Goal: Information Seeking & Learning: Check status

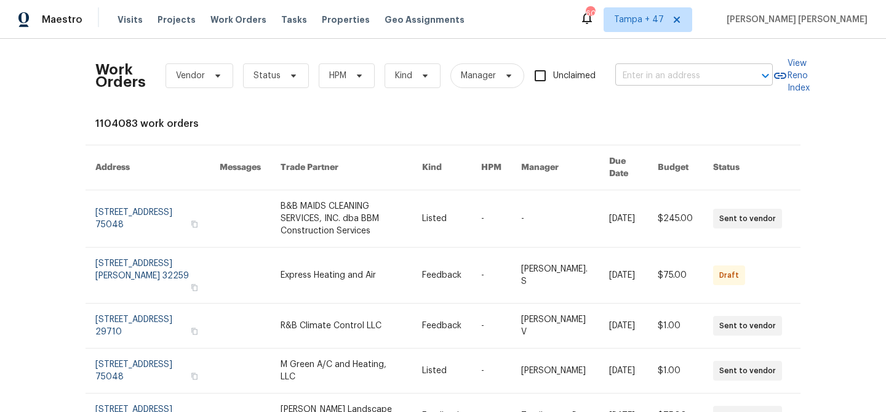
click at [667, 73] on input "text" at bounding box center [676, 75] width 123 height 19
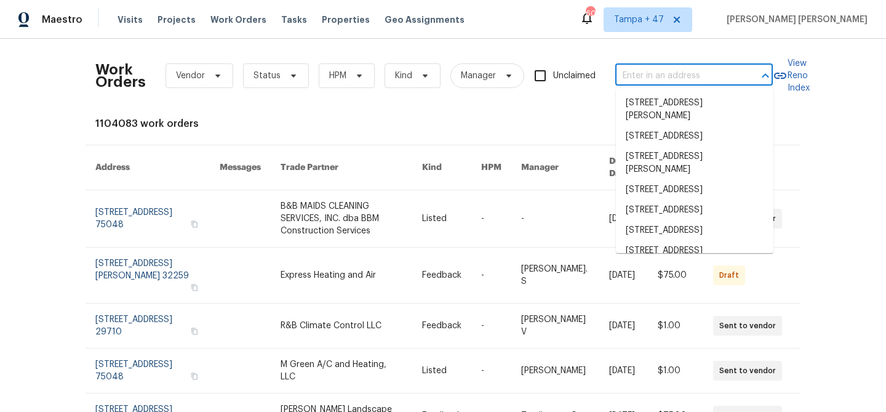
paste input "[STREET_ADDRESS]"
type input "[STREET_ADDRESS]"
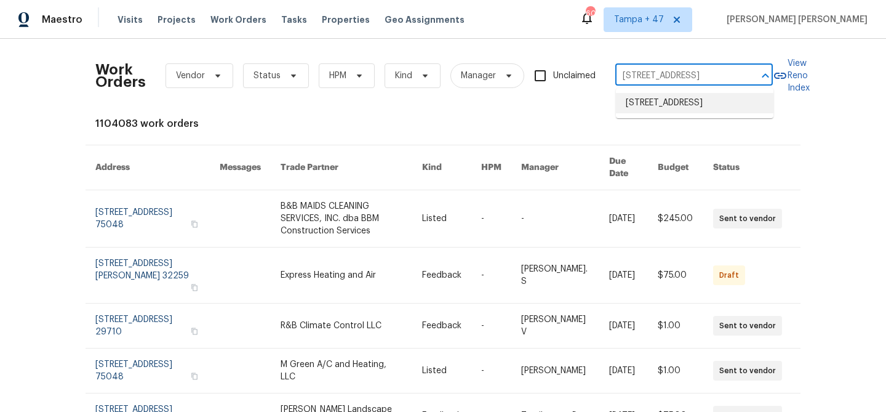
click at [674, 107] on li "[STREET_ADDRESS]" at bounding box center [695, 103] width 158 height 20
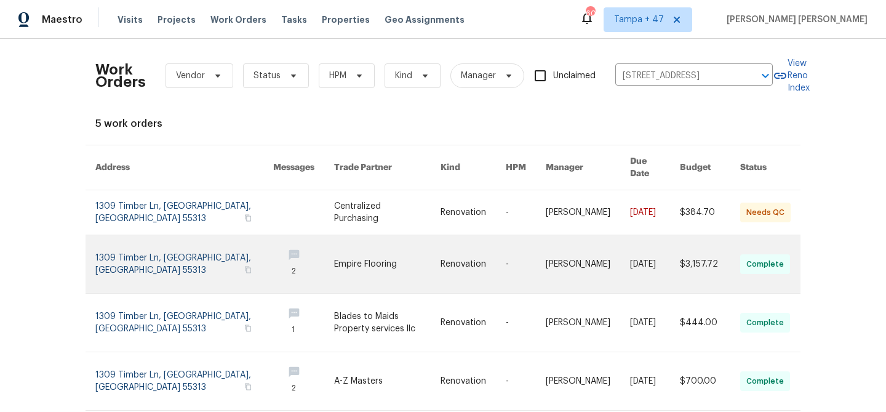
click at [723, 246] on link at bounding box center [710, 264] width 60 height 58
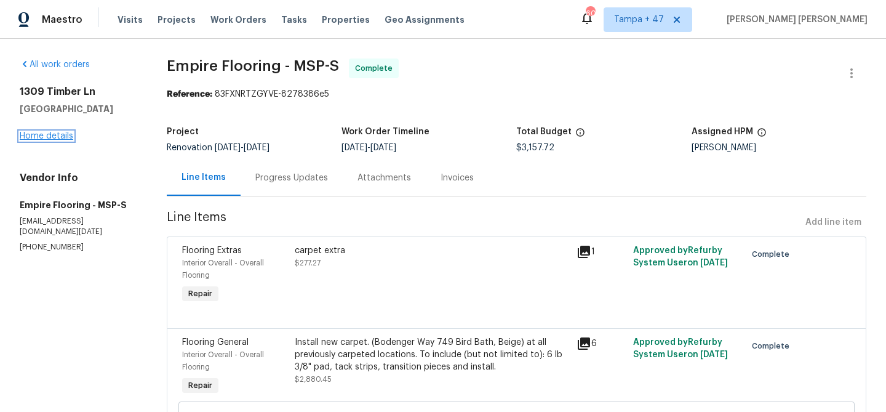
click at [59, 139] on link "Home details" at bounding box center [47, 136] width 54 height 9
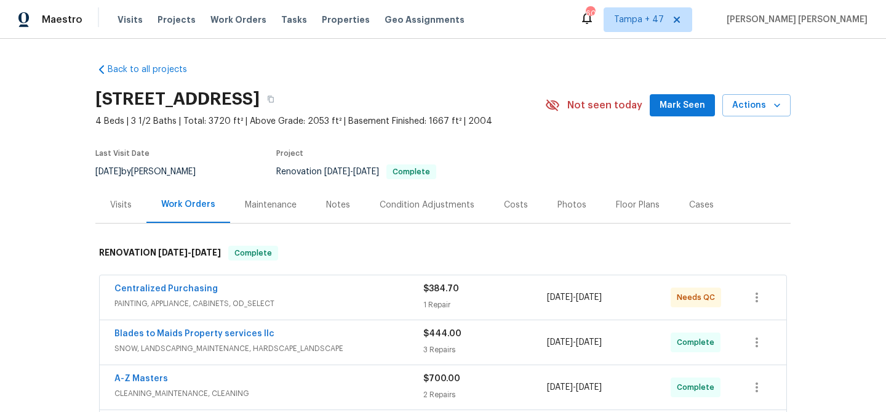
click at [119, 206] on div "Visits" at bounding box center [121, 205] width 22 height 12
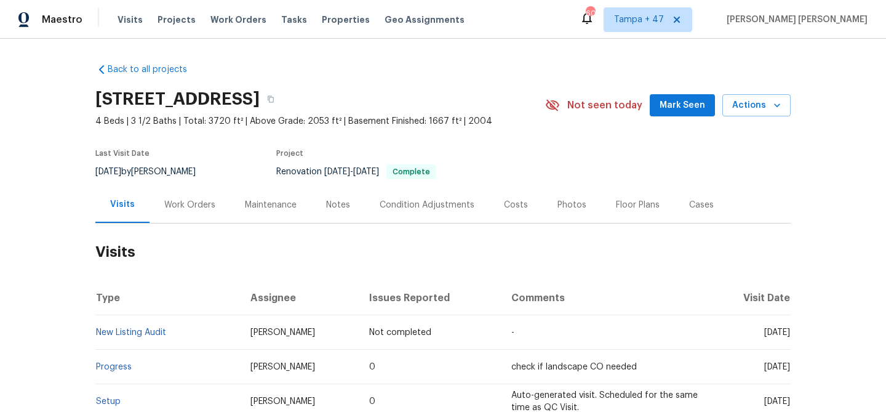
scroll to position [171, 0]
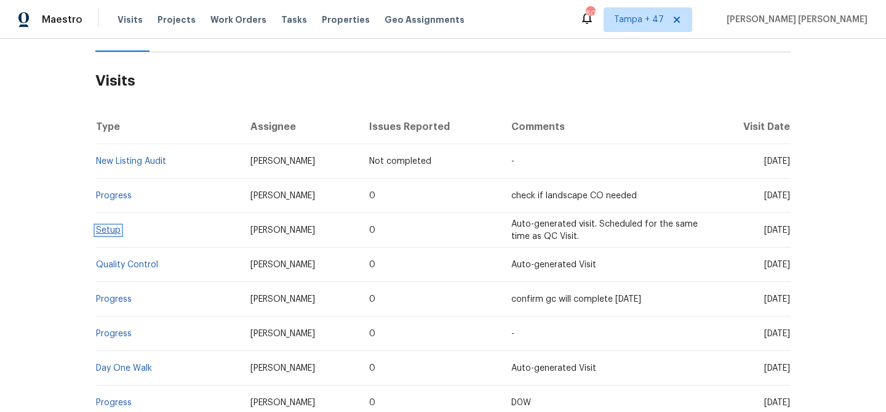
click at [118, 226] on span "Setup" at bounding box center [108, 230] width 25 height 9
click at [102, 232] on link "Setup" at bounding box center [108, 230] width 25 height 9
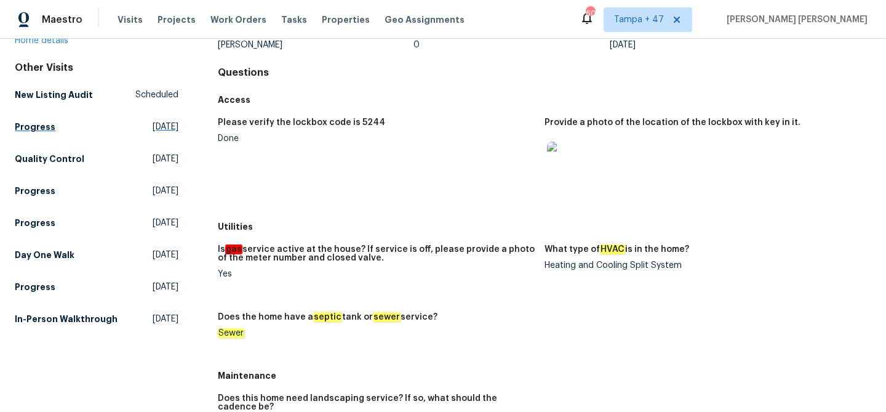
scroll to position [266, 0]
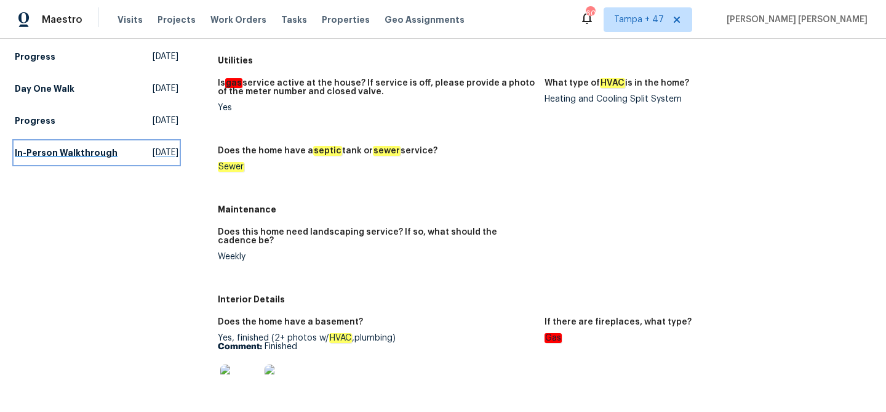
click at [71, 159] on h5 "In-Person Walkthrough" at bounding box center [66, 152] width 103 height 12
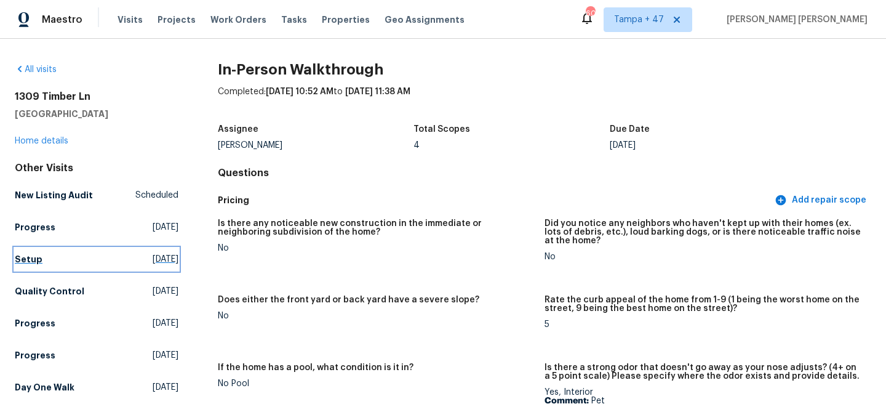
click at [28, 256] on h5 "Setup" at bounding box center [29, 259] width 28 height 12
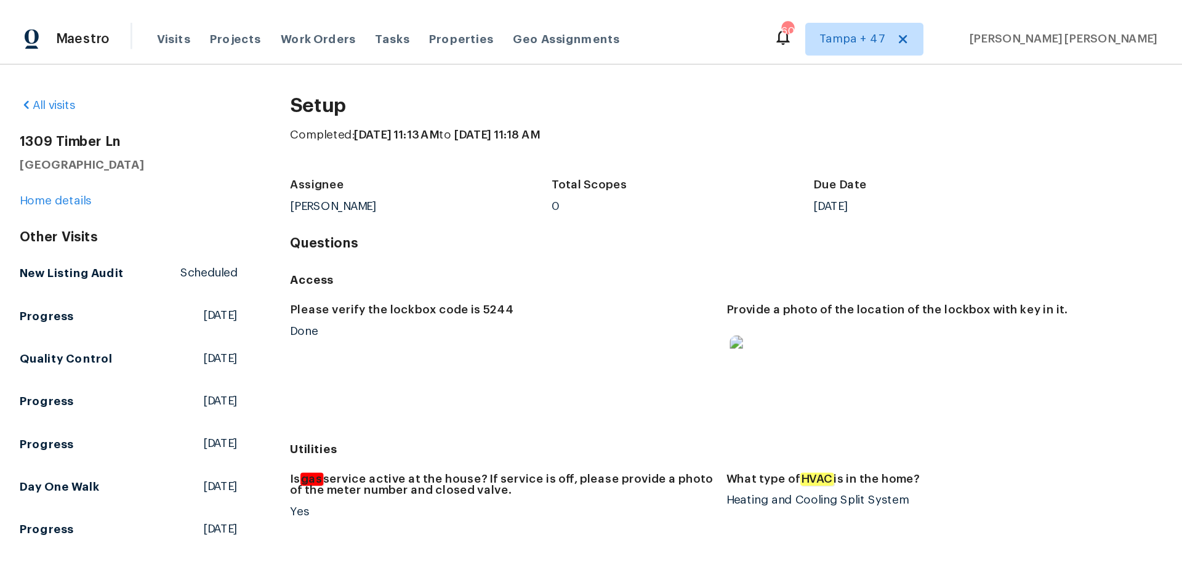
scroll to position [750, 0]
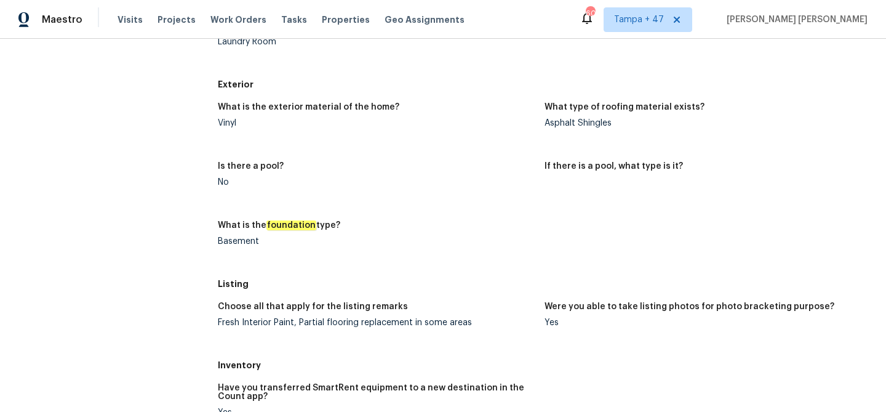
click at [241, 242] on div "Basement" at bounding box center [376, 241] width 317 height 9
copy div "Basement"
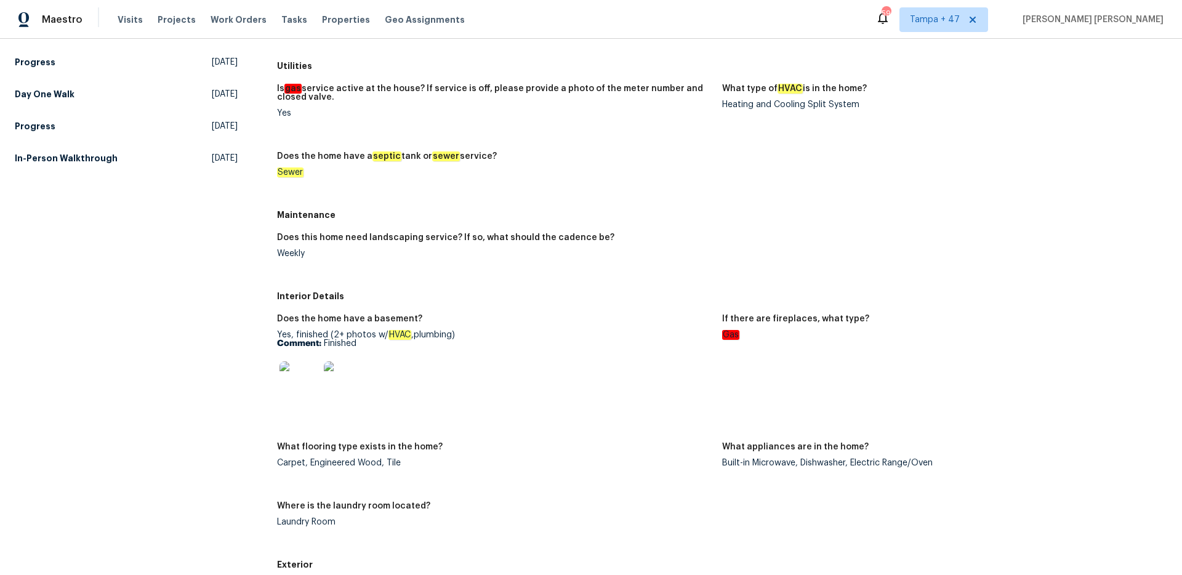
scroll to position [264, 0]
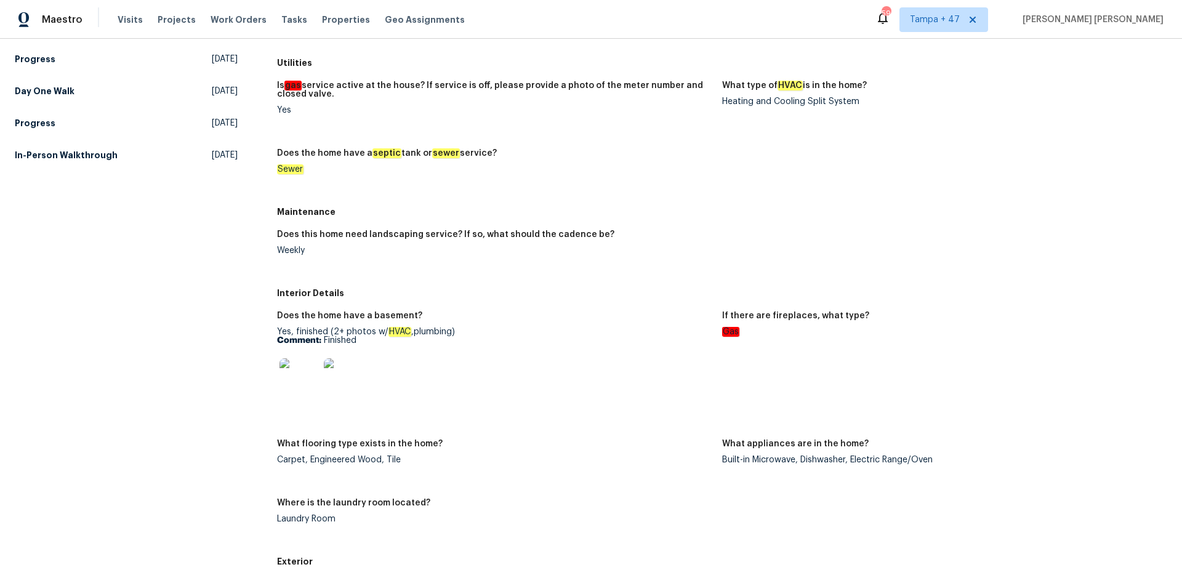
click at [89, 163] on link "In-Person Walkthrough Wed, Jul 02 2025" at bounding box center [126, 155] width 223 height 22
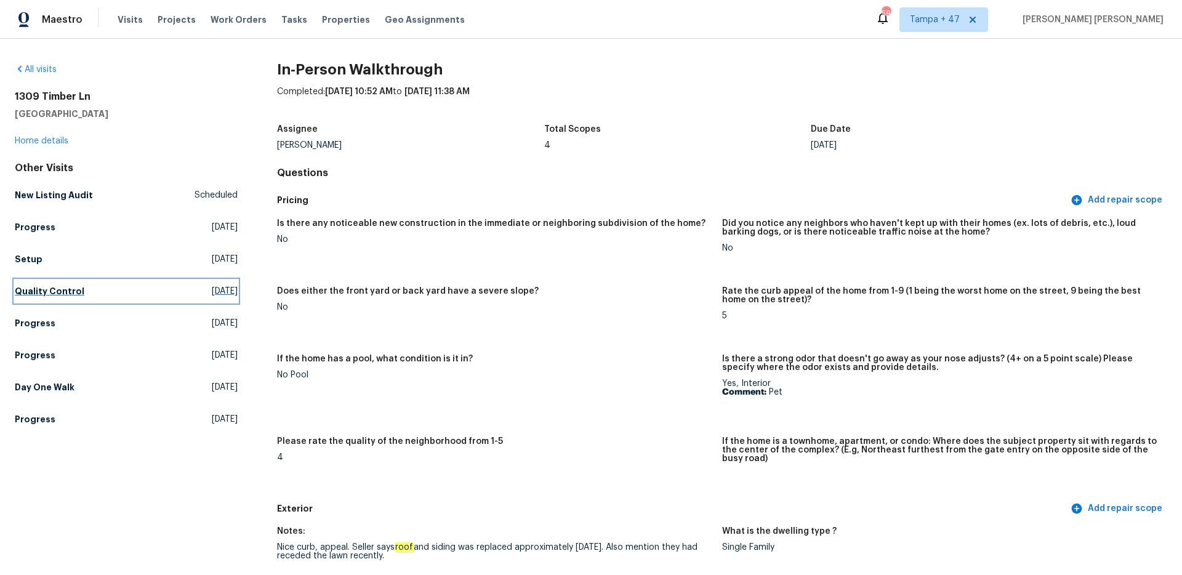
click at [66, 292] on h5 "Quality Control" at bounding box center [50, 291] width 70 height 12
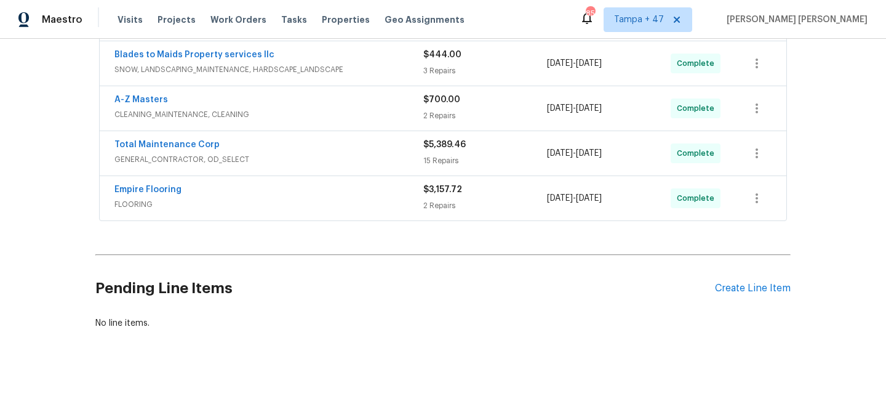
scroll to position [280, 0]
click at [314, 201] on span "FLOORING" at bounding box center [268, 203] width 309 height 12
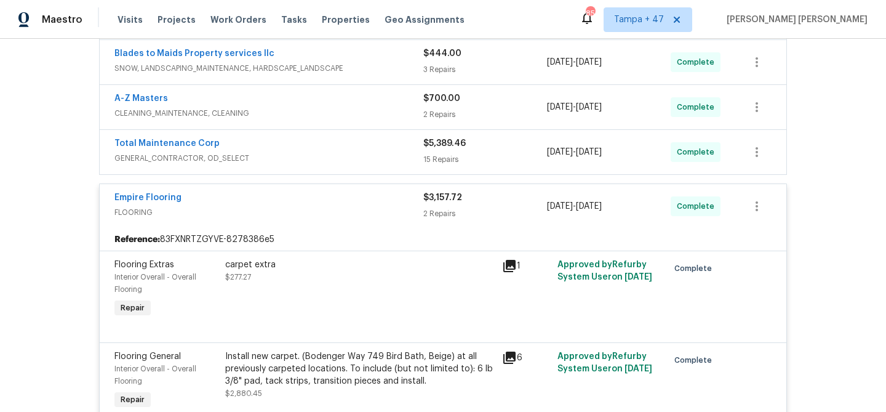
scroll to position [164, 0]
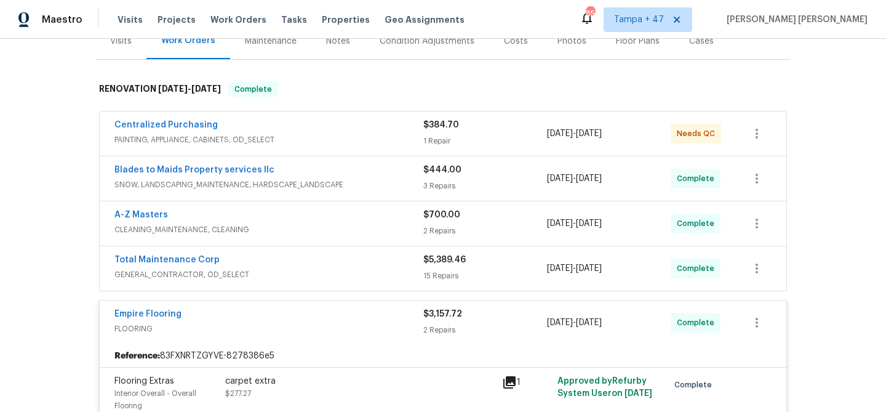
click at [338, 276] on span "GENERAL_CONTRACTOR, OD_SELECT" at bounding box center [268, 274] width 309 height 12
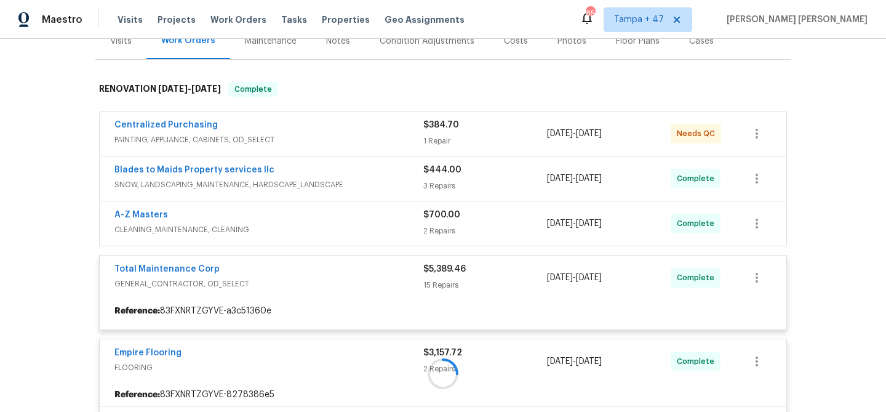
scroll to position [146, 0]
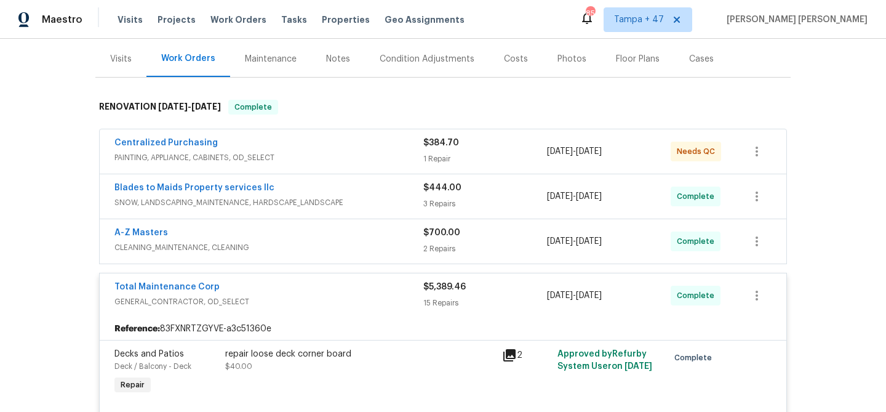
click at [357, 239] on div "A-Z Masters" at bounding box center [268, 233] width 309 height 15
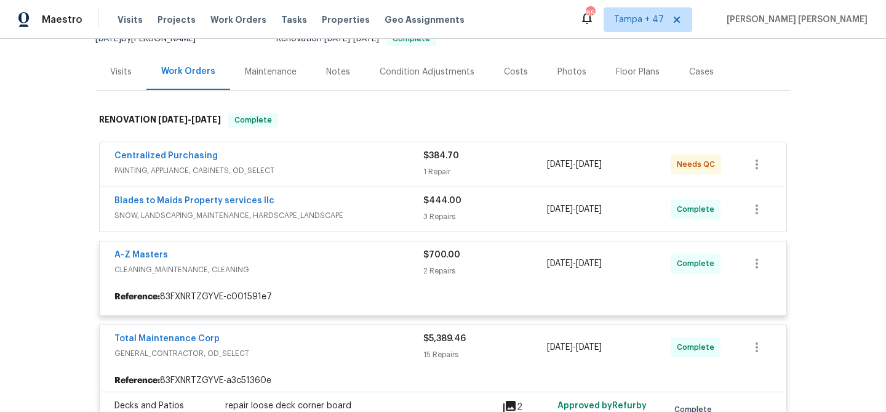
scroll to position [128, 0]
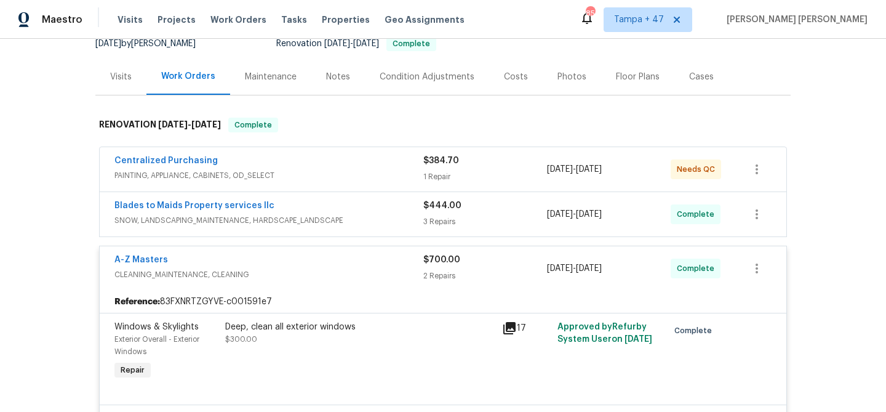
click at [362, 218] on span "SNOW, LANDSCAPING_MAINTENANCE, HARDSCAPE_LANDSCAPE" at bounding box center [268, 220] width 309 height 12
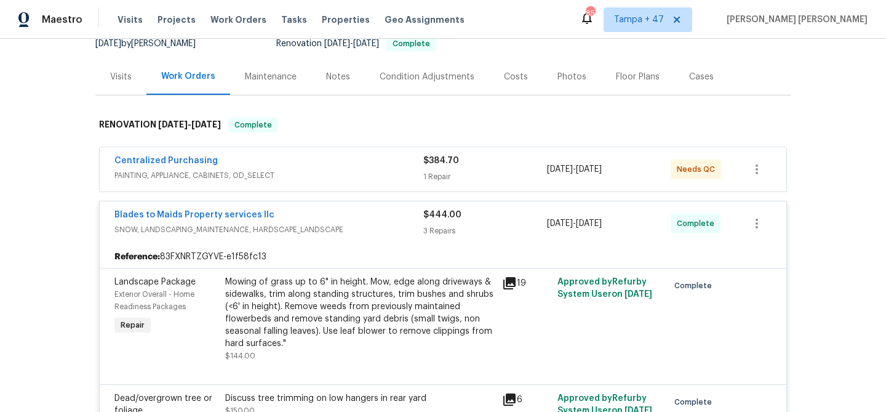
click at [377, 172] on span "PAINTING, APPLIANCE, CABINETS, OD_SELECT" at bounding box center [268, 175] width 309 height 12
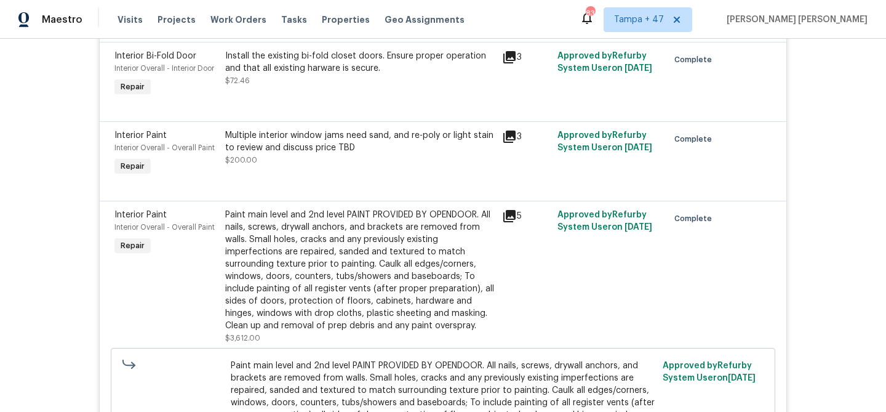
scroll to position [2677, 0]
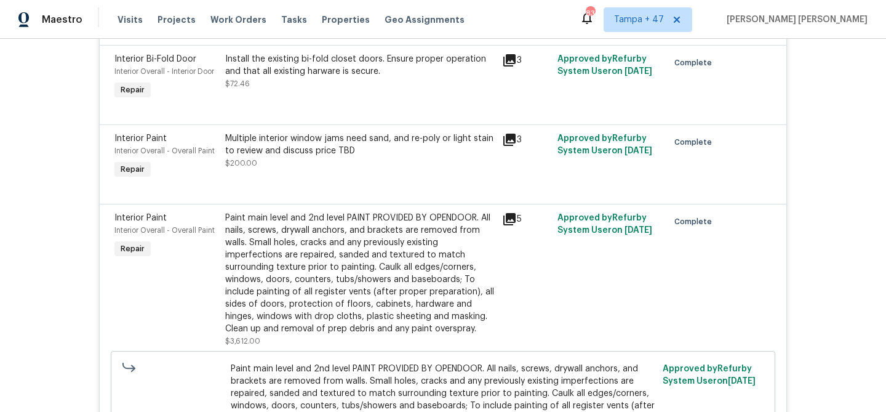
click at [302, 266] on div "Paint main level and 2nd level PAINT PROVIDED BY OPENDOOR. All nails, screws, d…" at bounding box center [360, 273] width 270 height 123
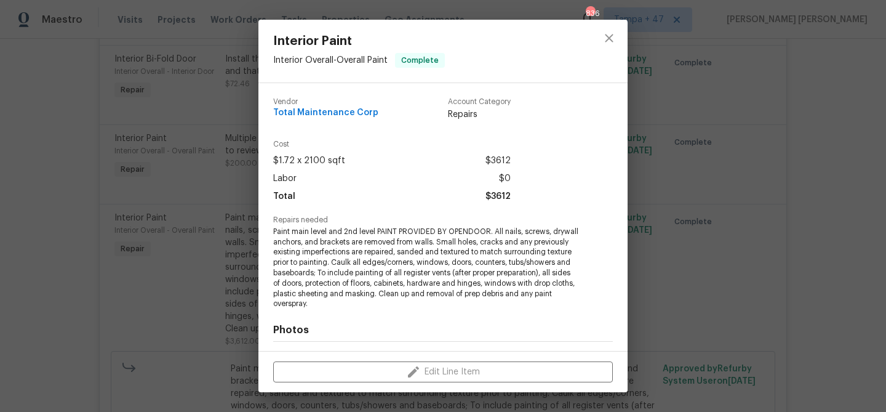
scroll to position [166, 0]
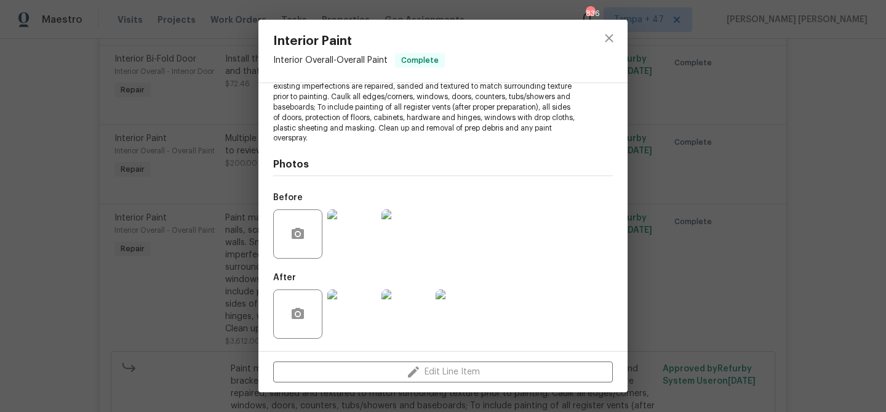
click at [153, 263] on div "Interior Paint Interior Overall - Overall Paint Complete Vendor Total Maintenan…" at bounding box center [443, 206] width 886 height 412
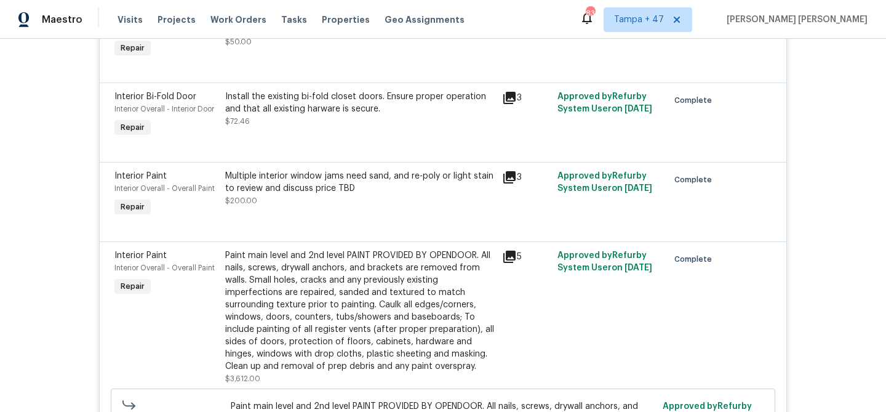
scroll to position [2616, 0]
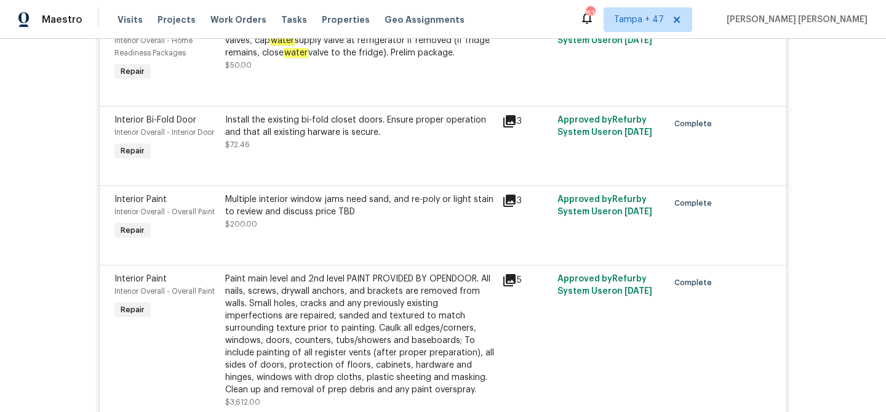
click at [280, 218] on div "Multiple interior window jams need sand, and re-poly or light stain to review a…" at bounding box center [360, 205] width 270 height 25
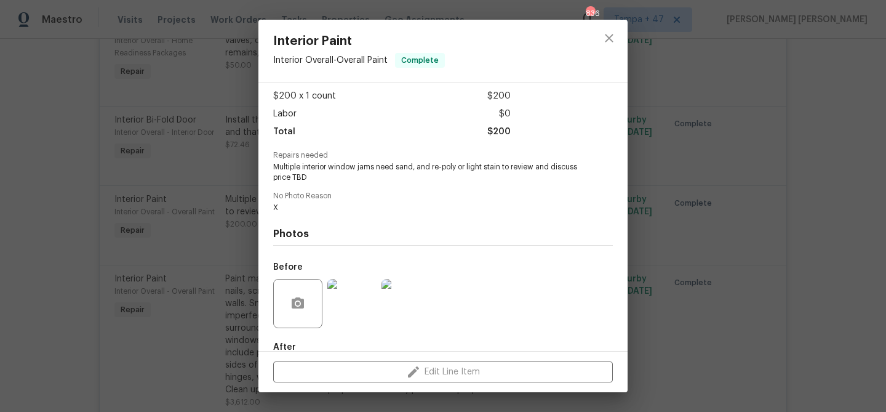
scroll to position [134, 0]
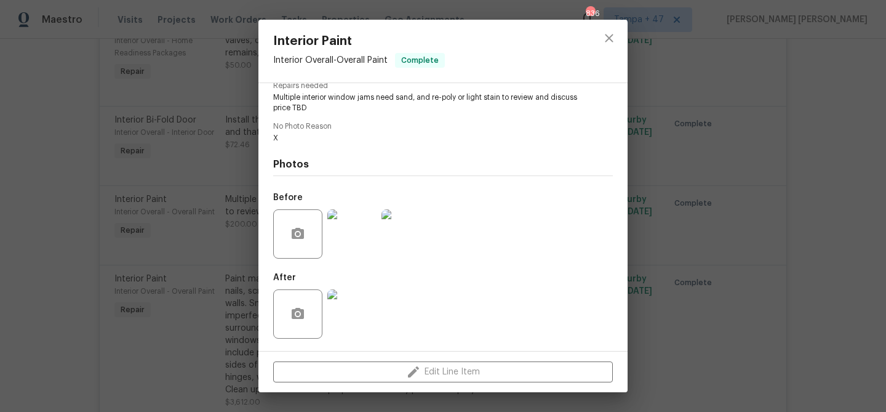
click at [198, 275] on div "Interior Paint Interior Overall - Overall Paint Complete Vendor Total Maintenan…" at bounding box center [443, 206] width 886 height 412
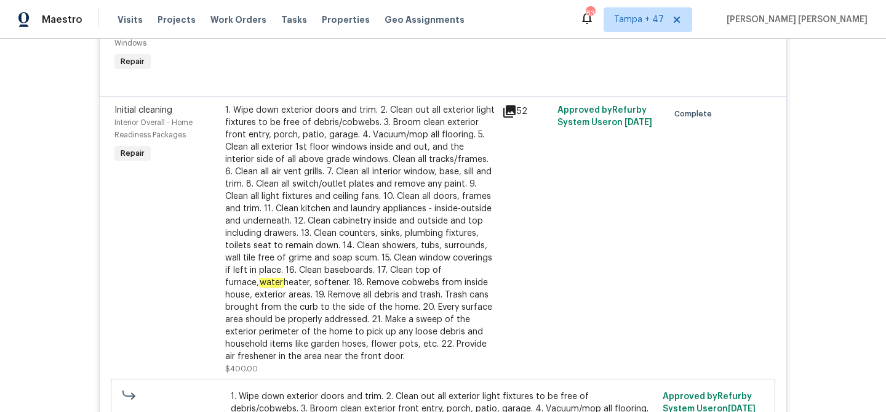
scroll to position [890, 0]
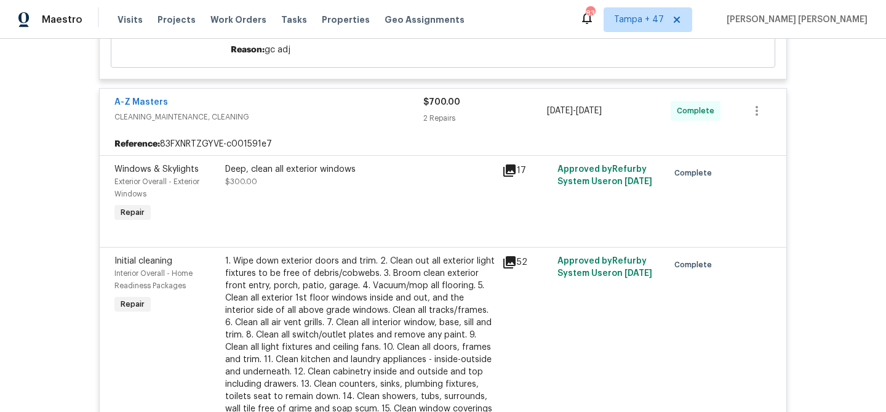
click at [305, 318] on div "1. Wipe down exterior doors and trim. 2. Clean out all exterior light fixtures …" at bounding box center [360, 384] width 270 height 258
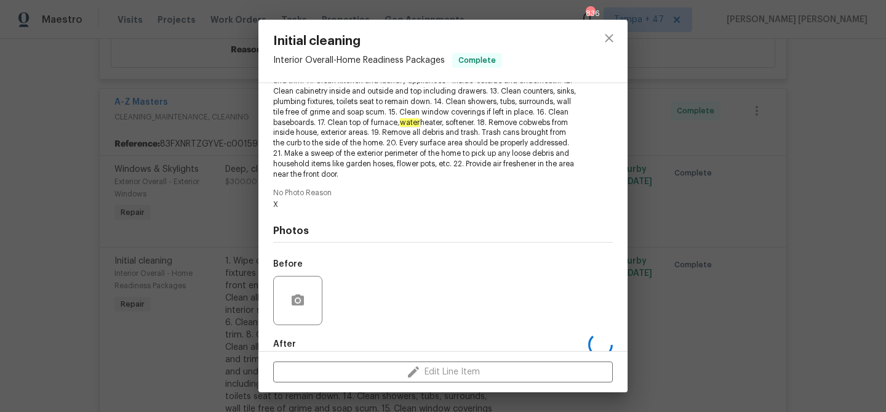
scroll to position [279, 0]
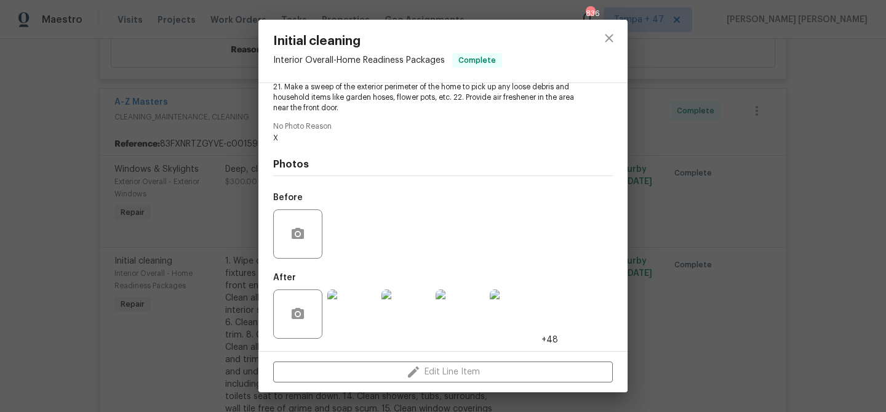
click at [456, 313] on img at bounding box center [460, 313] width 49 height 49
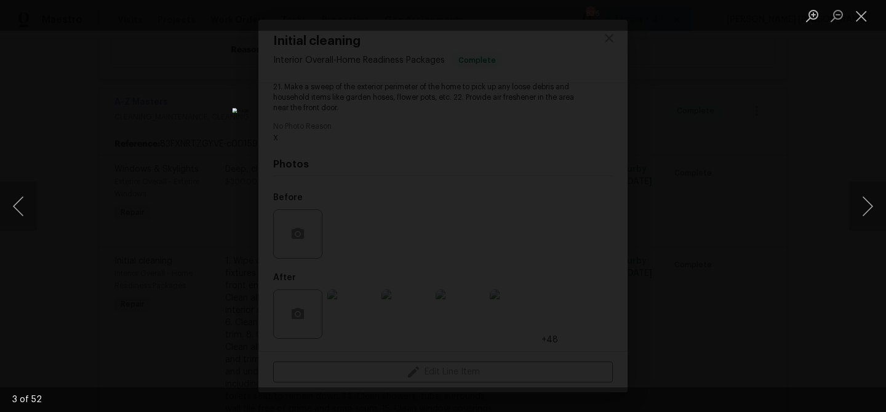
click at [702, 249] on div "Lightbox" at bounding box center [443, 206] width 886 height 412
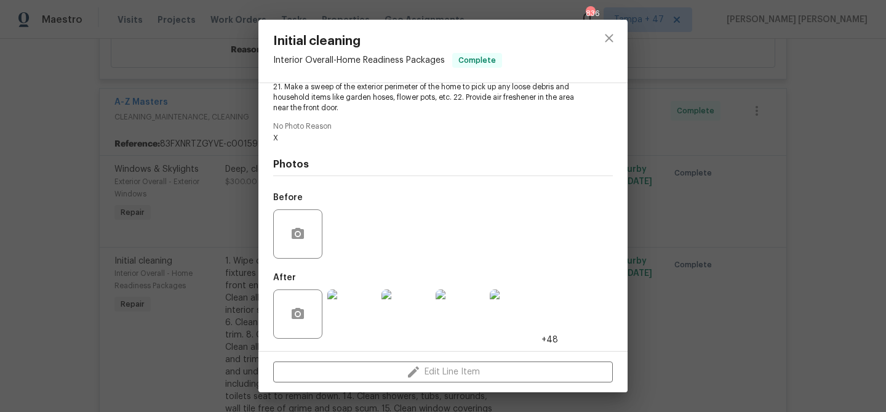
click at [702, 249] on div "Initial cleaning Interior Overall - Home Readiness Packages Complete Vendor A-Z…" at bounding box center [443, 206] width 886 height 412
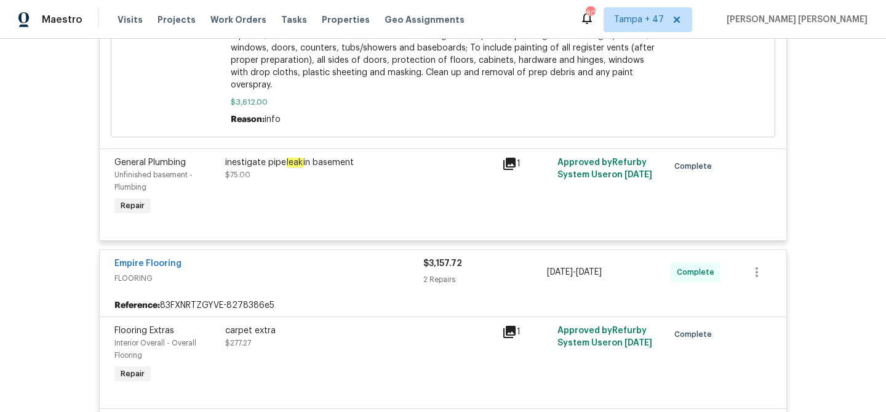
scroll to position [3034, 0]
click at [216, 21] on span "Work Orders" at bounding box center [238, 20] width 56 height 12
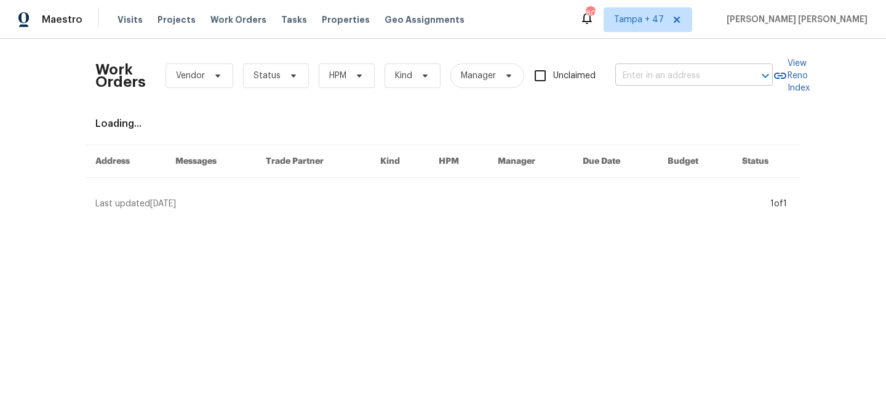
click at [662, 76] on input "text" at bounding box center [676, 75] width 123 height 19
paste input "[STREET_ADDRESS]"
type input "[STREET_ADDRESS]"
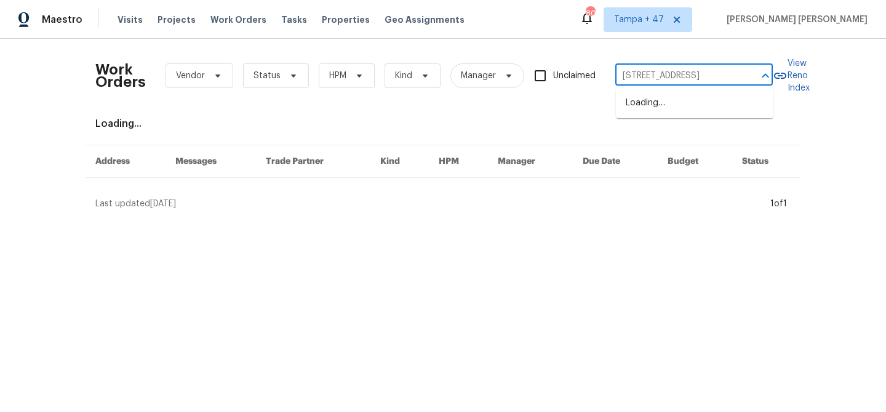
scroll to position [0, 38]
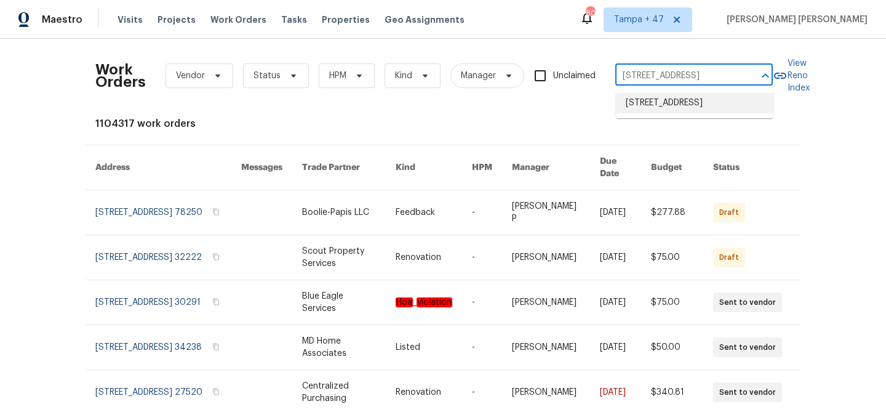
click at [657, 93] on li "[STREET_ADDRESS]" at bounding box center [695, 103] width 158 height 20
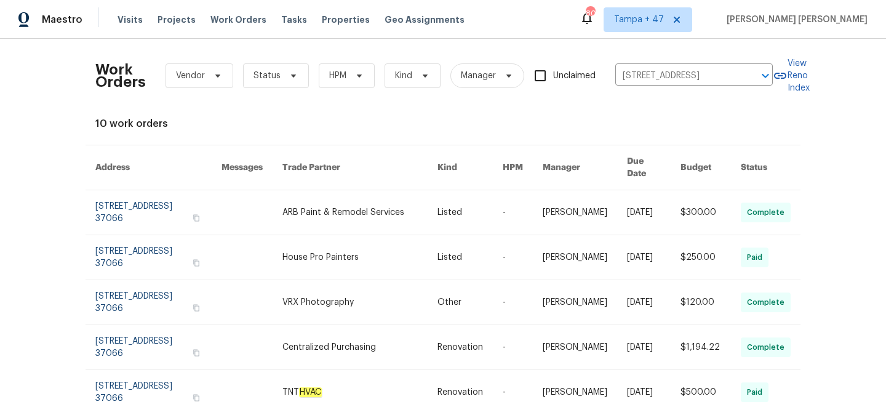
click at [627, 208] on link at bounding box center [654, 212] width 54 height 44
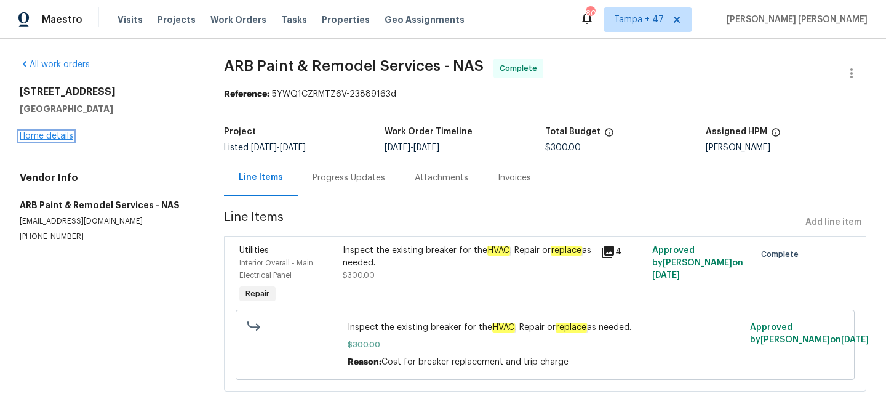
click at [59, 139] on link "Home details" at bounding box center [47, 136] width 54 height 9
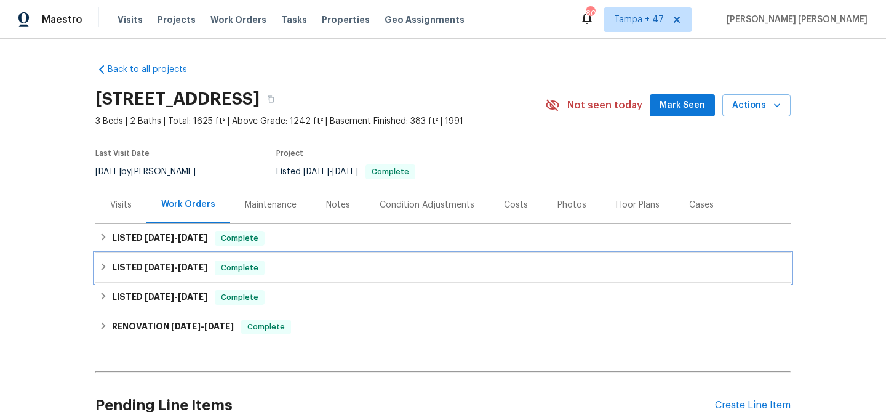
click at [268, 263] on div "LISTED [DATE] - [DATE] Complete" at bounding box center [443, 267] width 688 height 15
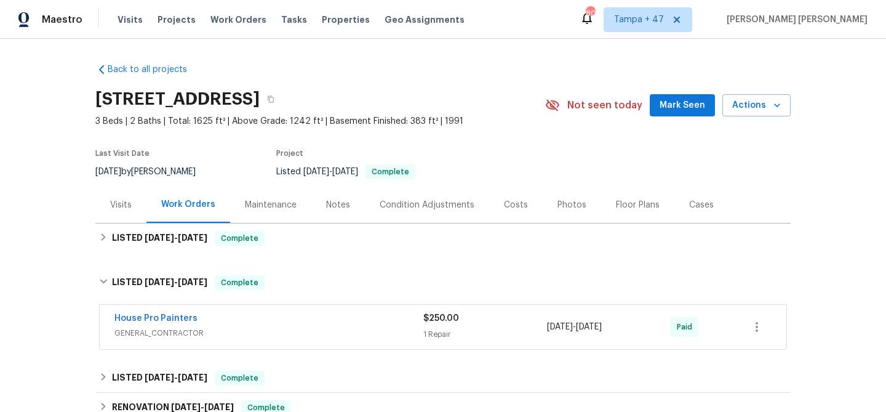
click at [311, 325] on div "House Pro Painters" at bounding box center [268, 319] width 309 height 15
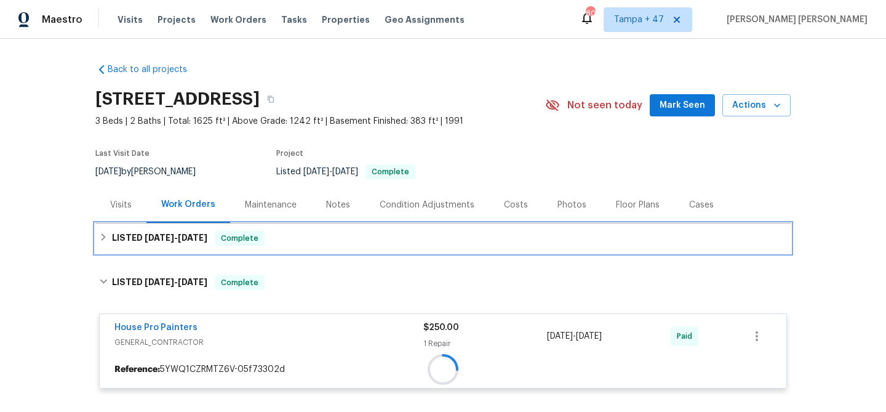
click at [318, 238] on div "LISTED [DATE] - [DATE] Complete" at bounding box center [443, 238] width 688 height 15
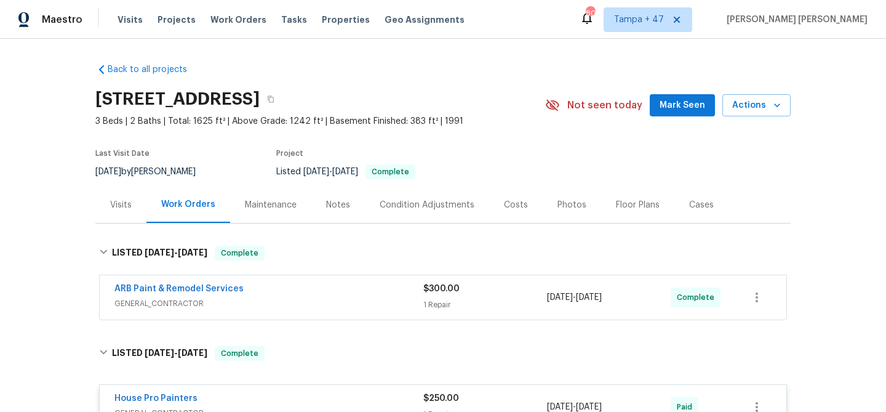
click at [334, 299] on span "GENERAL_CONTRACTOR" at bounding box center [268, 303] width 309 height 12
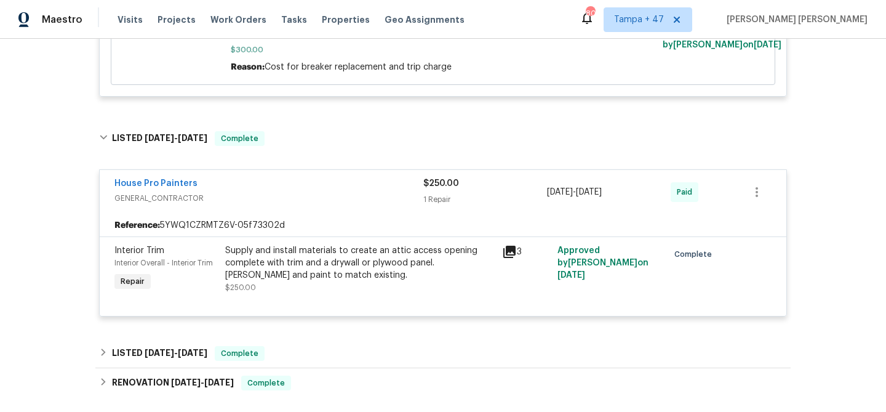
scroll to position [420, 0]
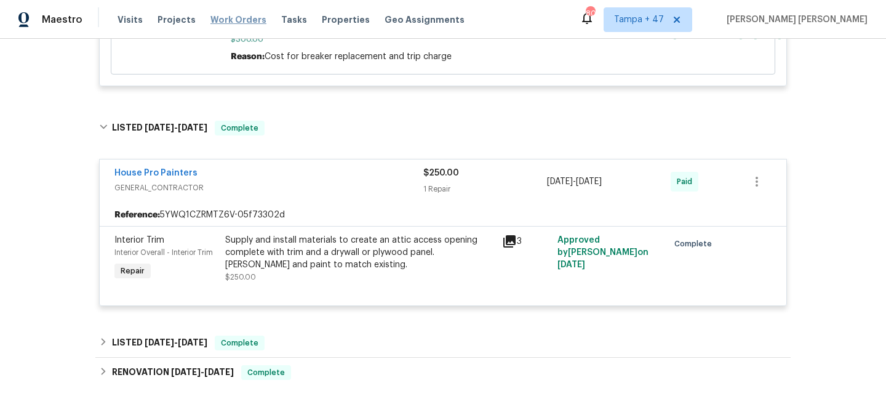
click at [241, 21] on span "Work Orders" at bounding box center [238, 20] width 56 height 12
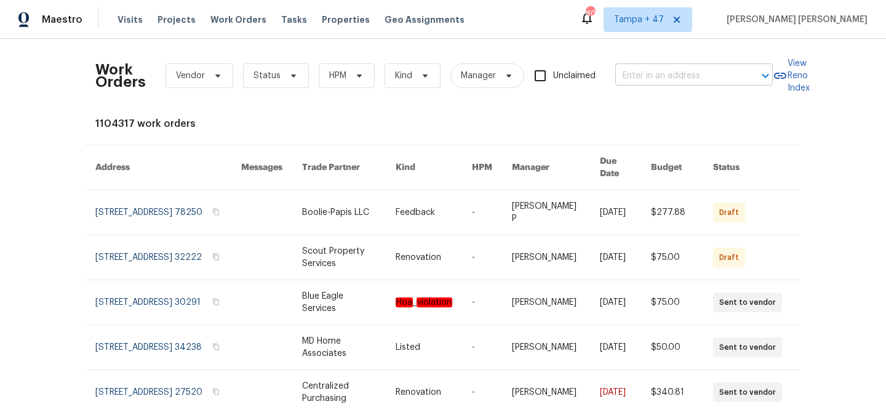
click at [672, 80] on input "text" at bounding box center [676, 75] width 123 height 19
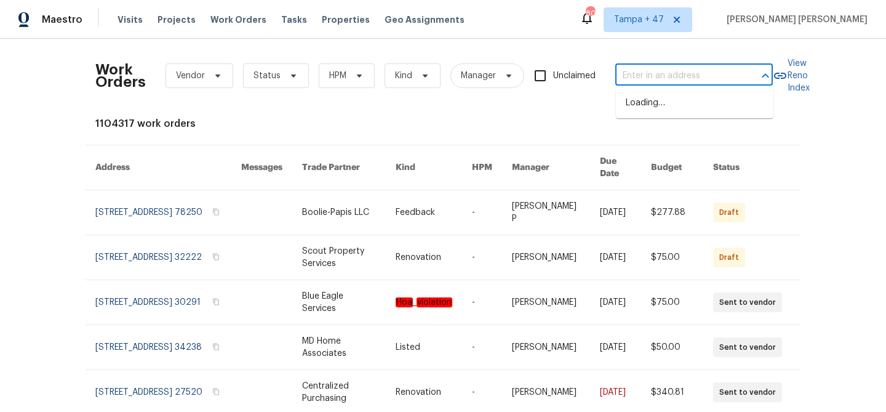
paste input "[STREET_ADDRESS]"
type input "[STREET_ADDRESS]"
click at [672, 106] on li "[STREET_ADDRESS]" at bounding box center [695, 103] width 158 height 20
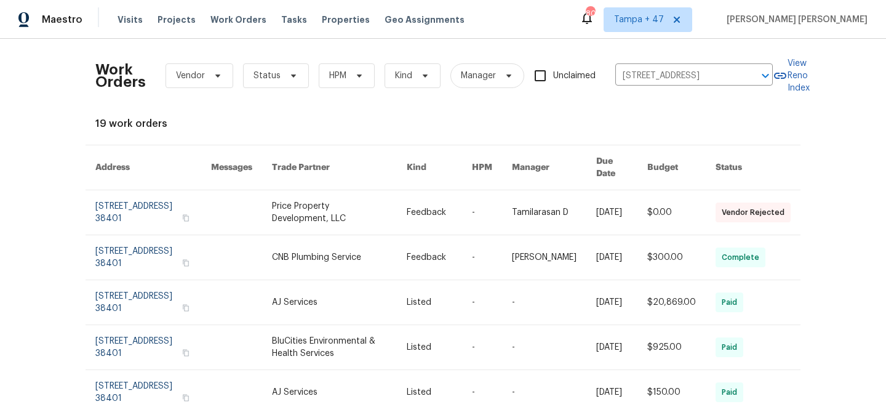
click at [646, 215] on td "$0.00" at bounding box center [672, 212] width 68 height 45
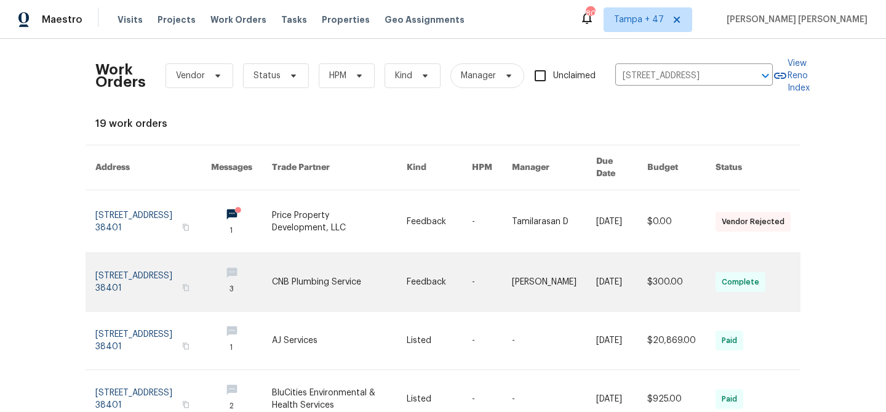
click at [639, 261] on link at bounding box center [621, 282] width 51 height 58
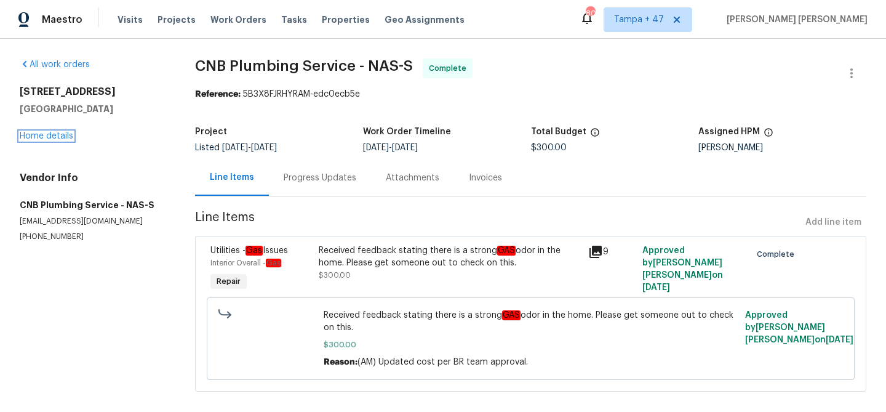
click at [60, 134] on link "Home details" at bounding box center [47, 136] width 54 height 9
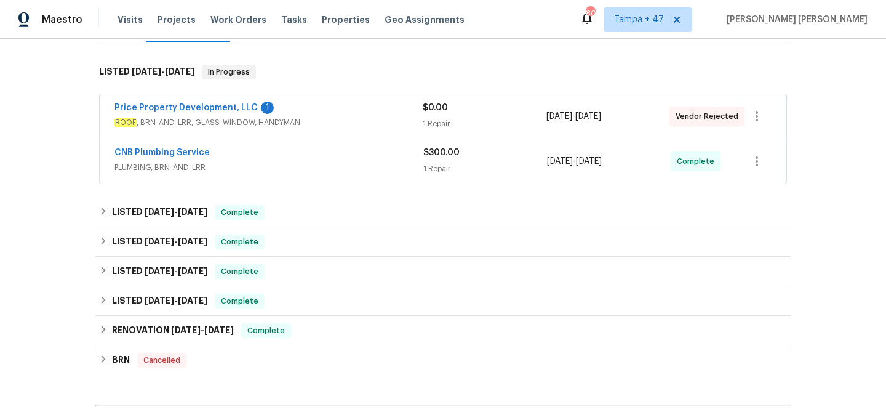
scroll to position [183, 0]
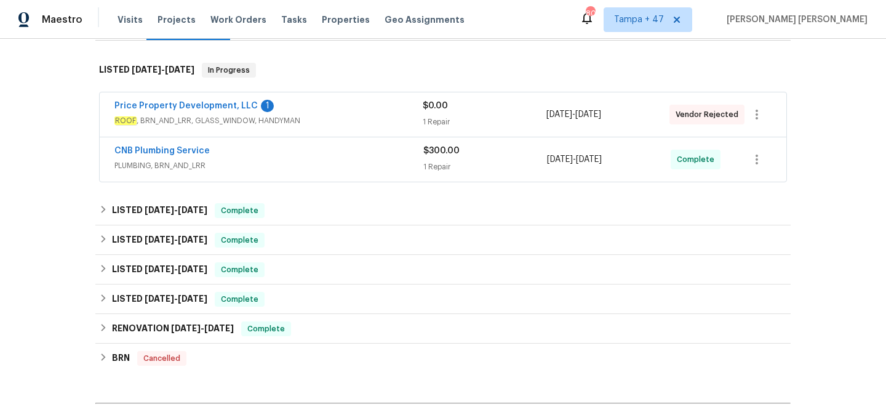
click at [338, 167] on span "PLUMBING, BRN_AND_LRR" at bounding box center [268, 165] width 309 height 12
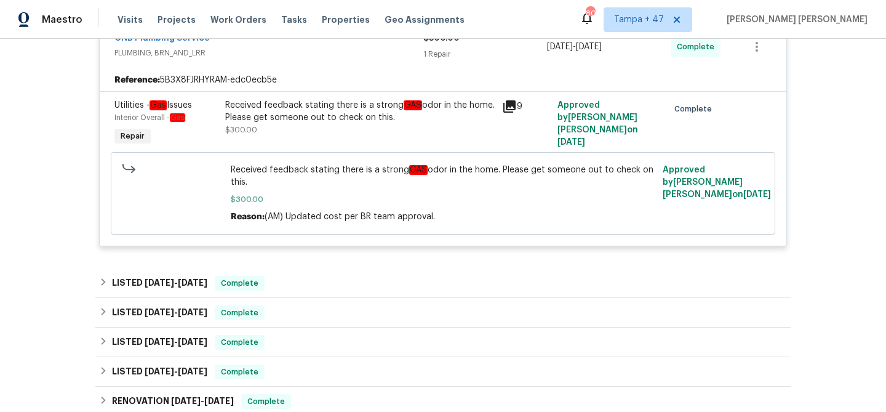
scroll to position [306, 0]
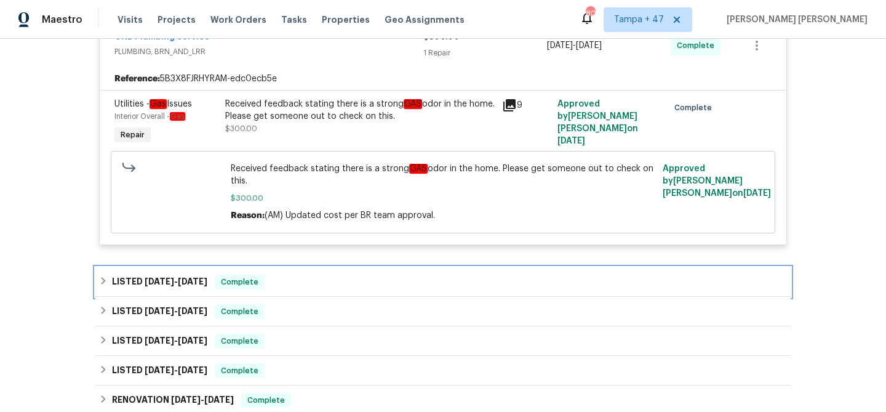
click at [327, 273] on div "LISTED [DATE] - [DATE] Complete" at bounding box center [442, 282] width 695 height 30
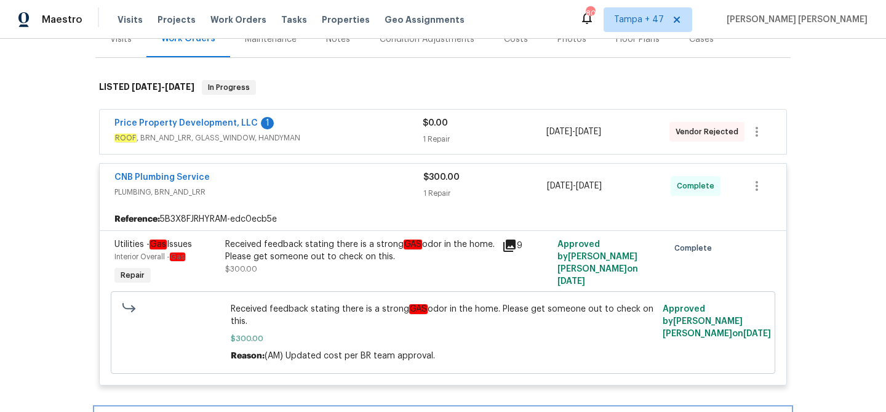
scroll to position [116, 0]
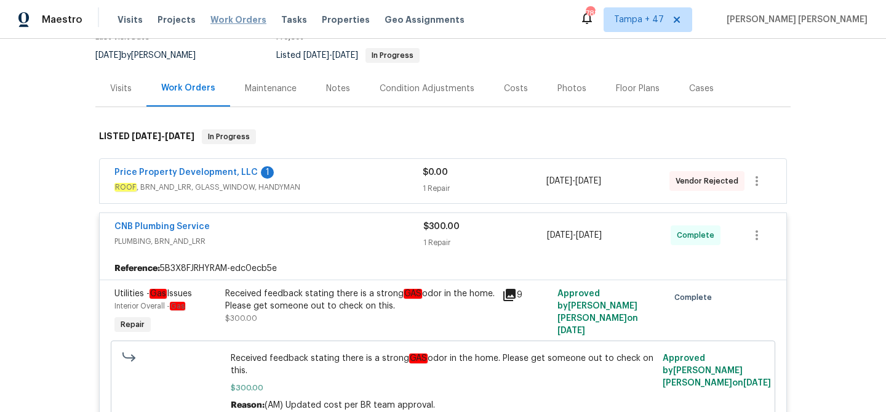
click at [222, 20] on span "Work Orders" at bounding box center [238, 20] width 56 height 12
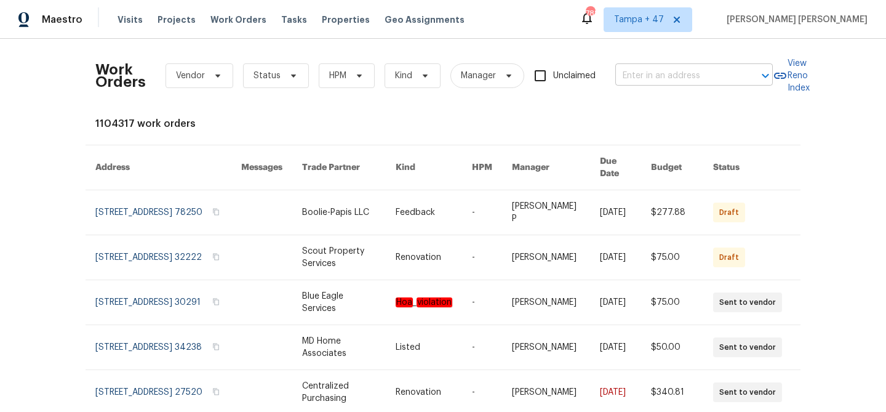
click at [670, 77] on input "text" at bounding box center [676, 75] width 123 height 19
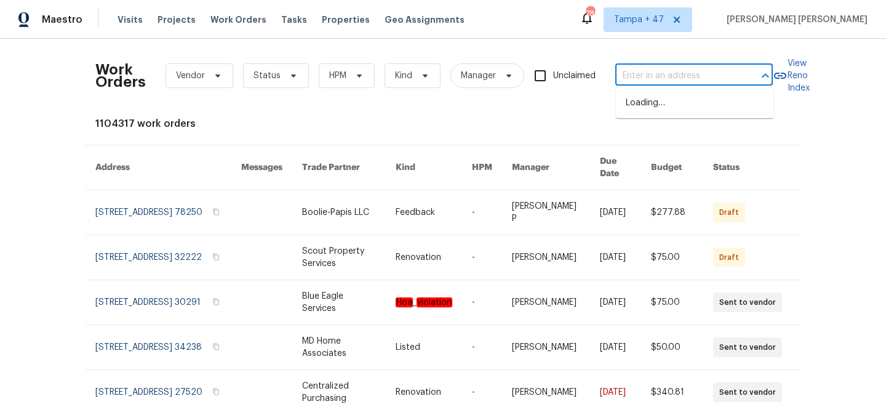
paste input "[STREET_ADDRESS][PERSON_NAME]"
type input "[STREET_ADDRESS][PERSON_NAME]"
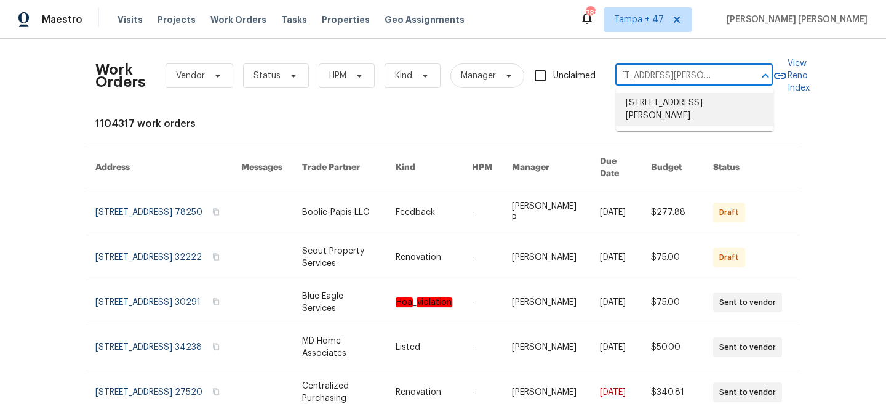
click at [676, 103] on li "[STREET_ADDRESS][PERSON_NAME]" at bounding box center [695, 109] width 158 height 33
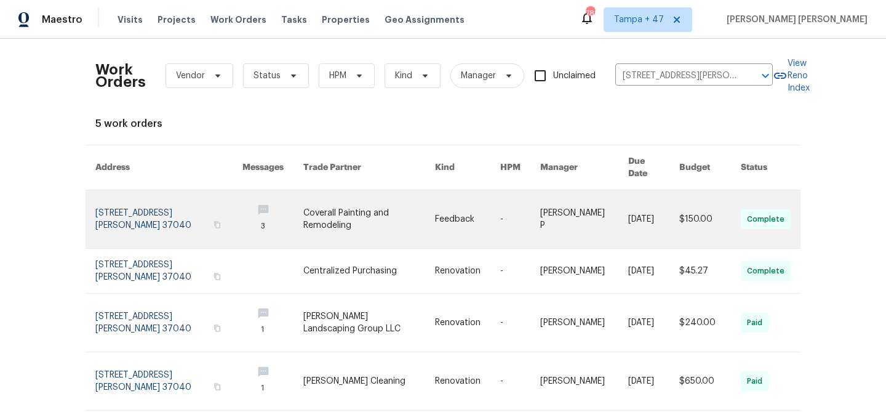
click at [647, 190] on link at bounding box center [653, 219] width 51 height 58
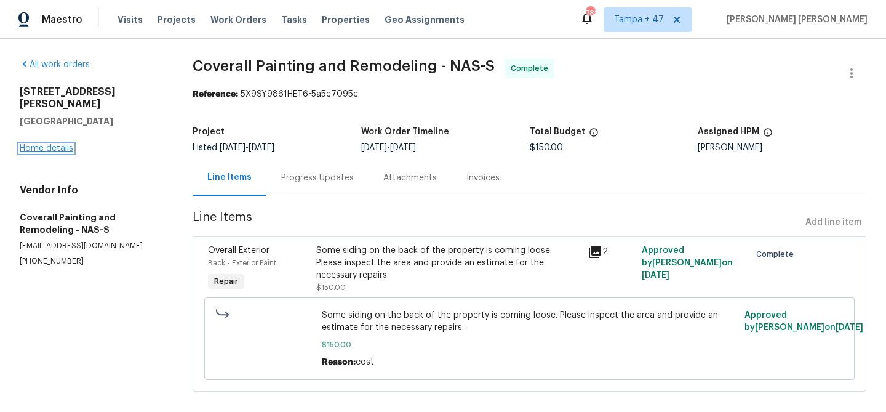
click at [62, 144] on link "Home details" at bounding box center [47, 148] width 54 height 9
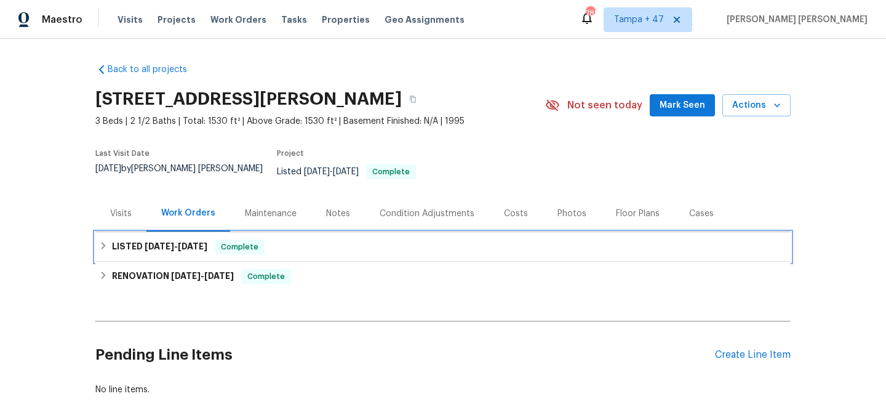
click at [263, 241] on span "Complete" at bounding box center [239, 247] width 47 height 12
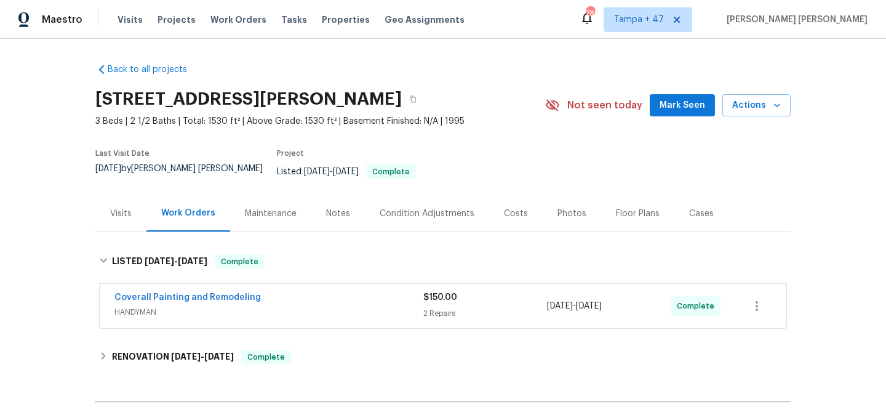
click at [350, 291] on div "Coverall Painting and Remodeling" at bounding box center [268, 298] width 309 height 15
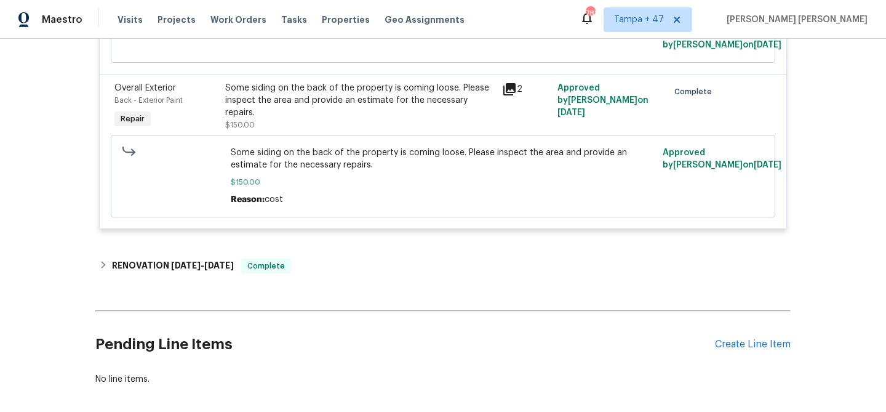
scroll to position [455, 0]
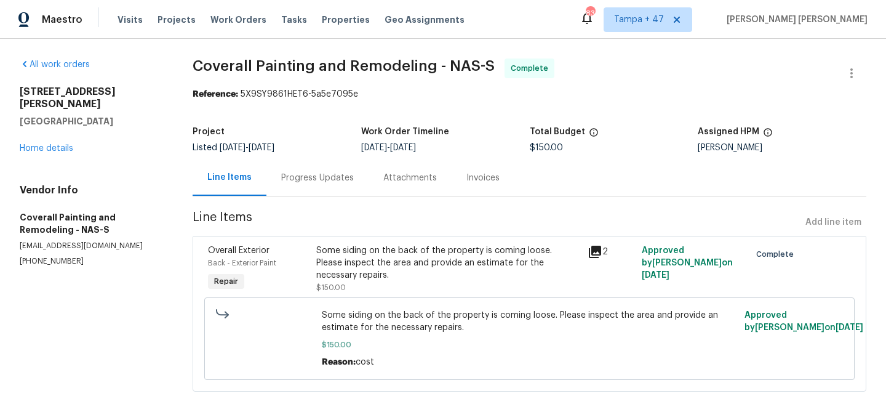
click at [302, 180] on div "Progress Updates" at bounding box center [317, 178] width 73 height 12
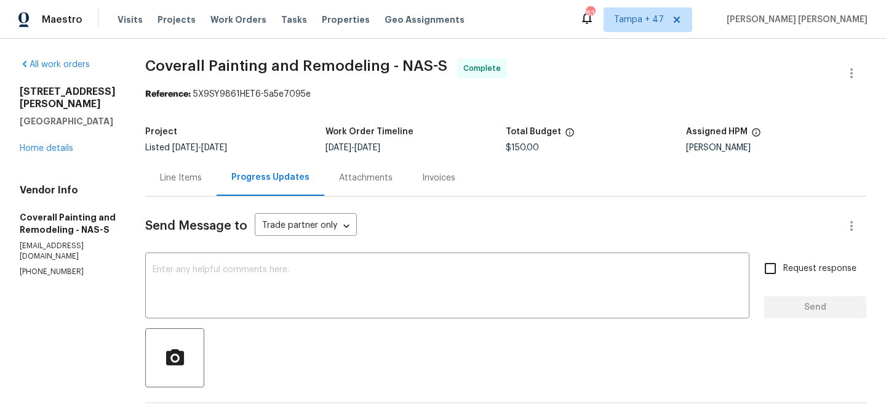
click at [217, 190] on div "Line Items" at bounding box center [180, 177] width 71 height 36
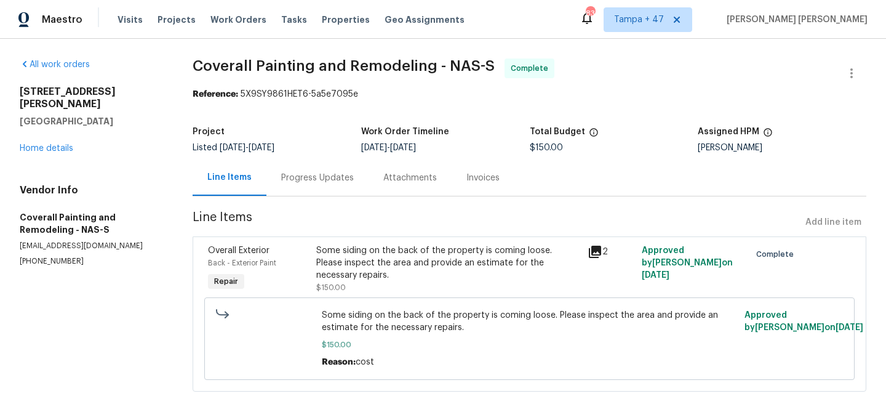
scroll to position [10, 0]
